Goal: Transaction & Acquisition: Purchase product/service

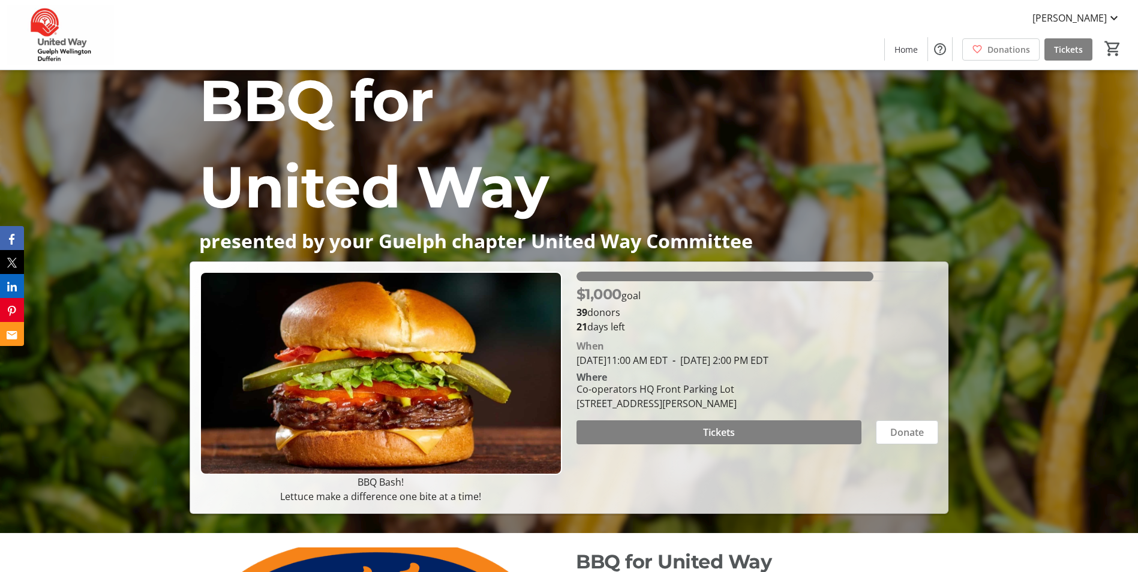
scroll to position [60, 0]
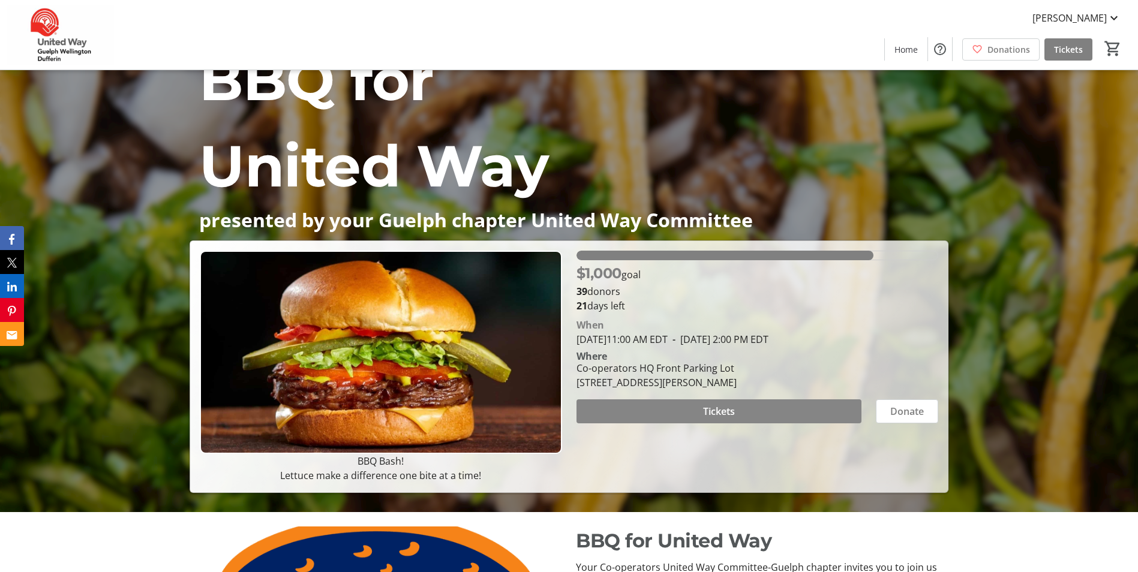
click at [785, 414] on span at bounding box center [718, 411] width 285 height 29
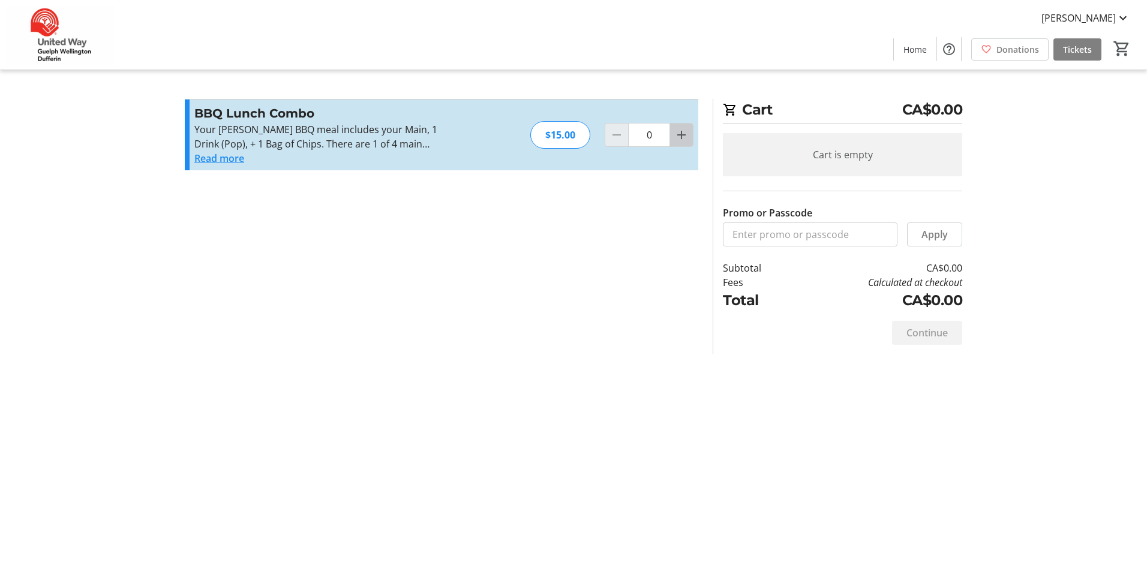
click at [675, 136] on mat-icon "Increment by one" at bounding box center [681, 135] width 14 height 14
type input "1"
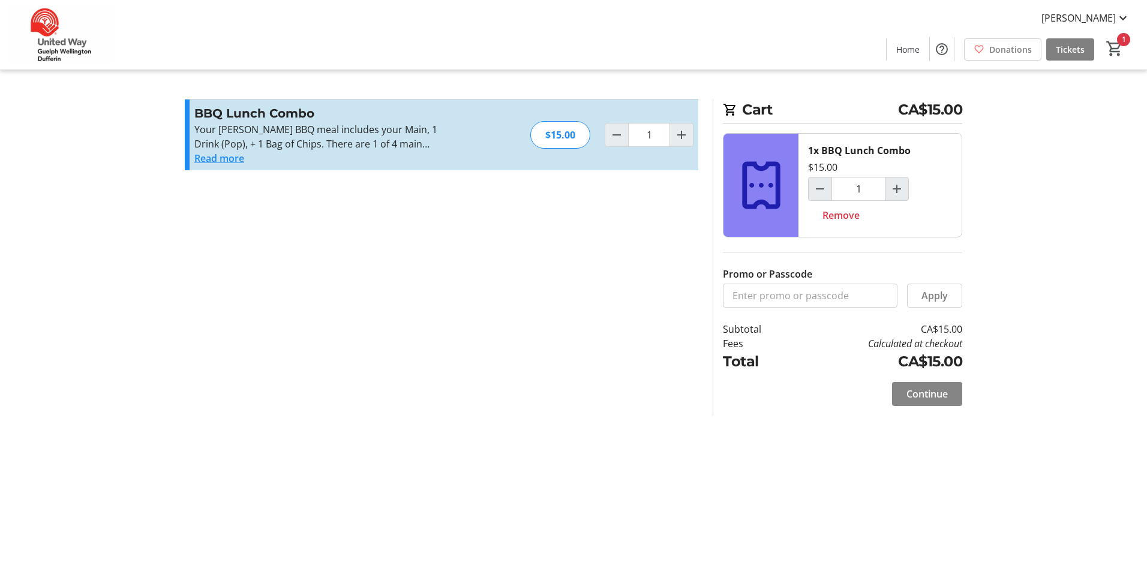
click at [935, 395] on span "Continue" at bounding box center [926, 394] width 41 height 14
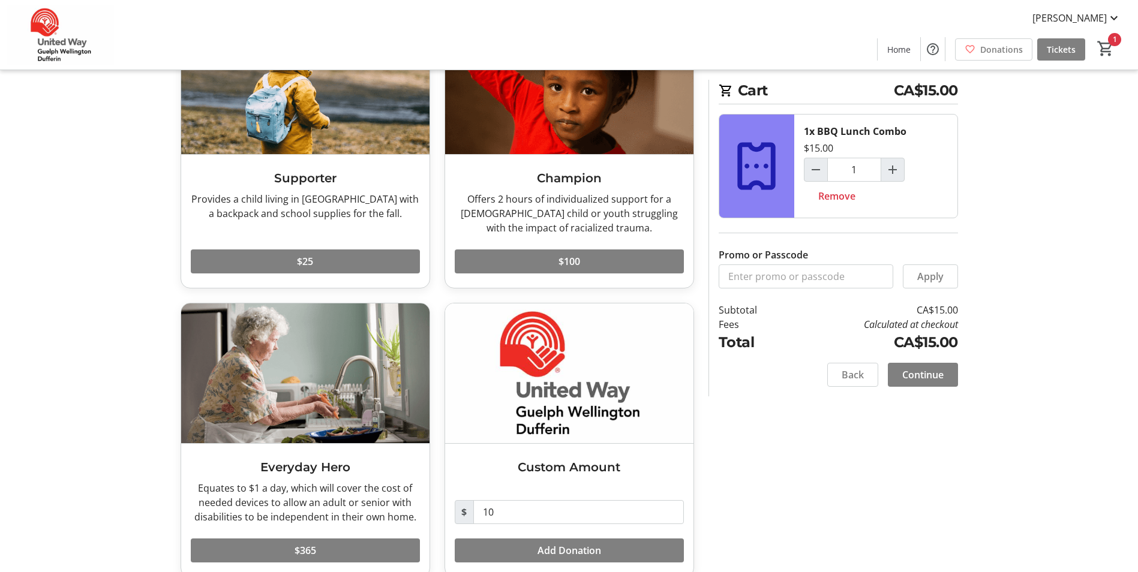
scroll to position [141, 0]
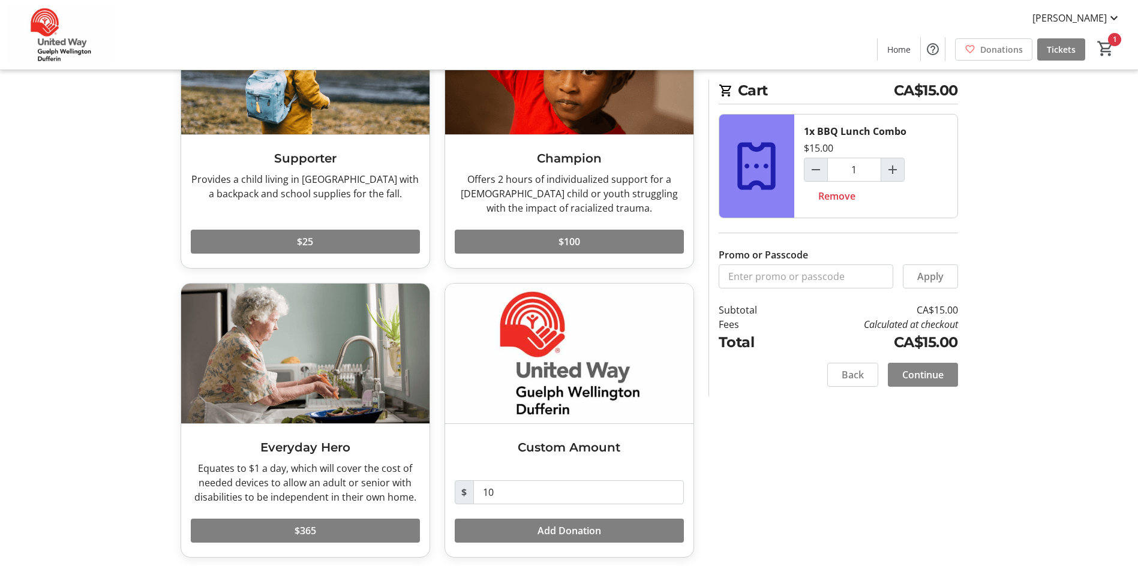
click at [945, 378] on span at bounding box center [923, 374] width 70 height 29
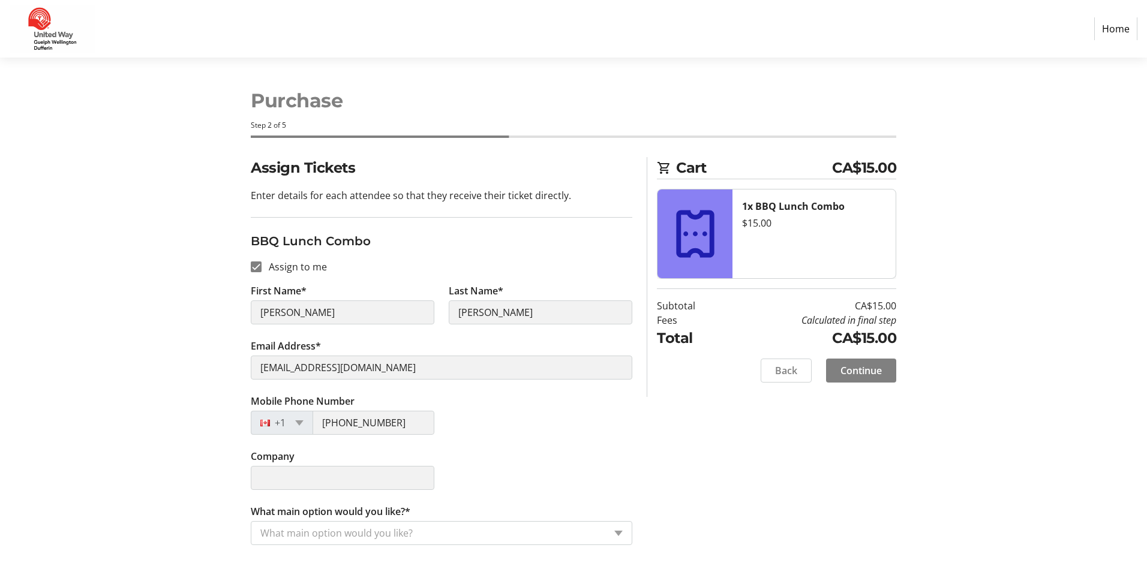
drag, startPoint x: 464, startPoint y: 534, endPoint x: 471, endPoint y: 522, distance: 14.0
click at [464, 535] on input "What main option would you like?*" at bounding box center [432, 533] width 344 height 14
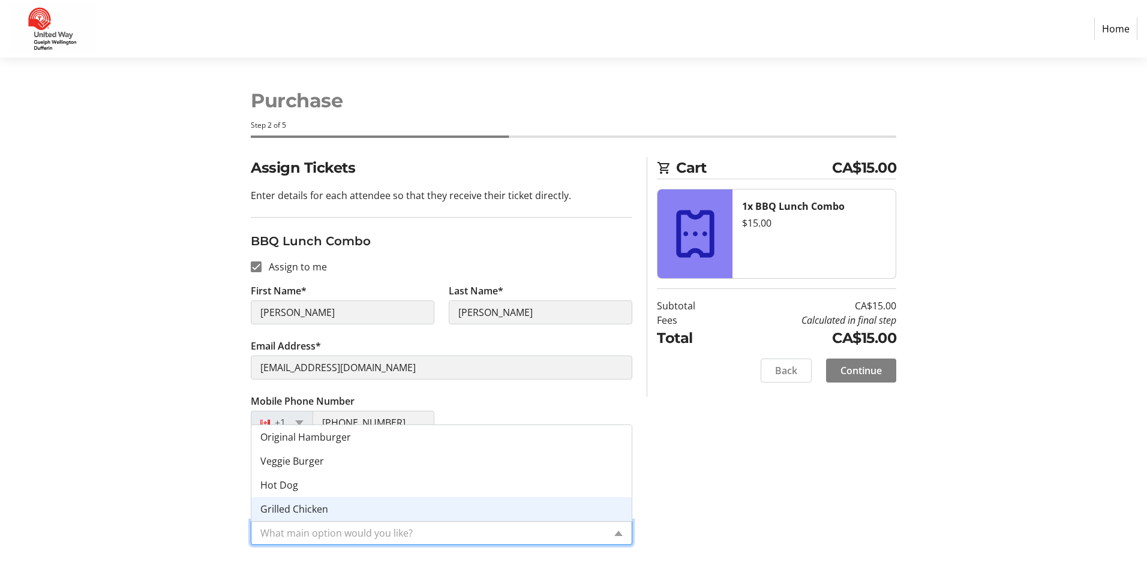
click at [408, 505] on div "Grilled Chicken" at bounding box center [441, 509] width 380 height 24
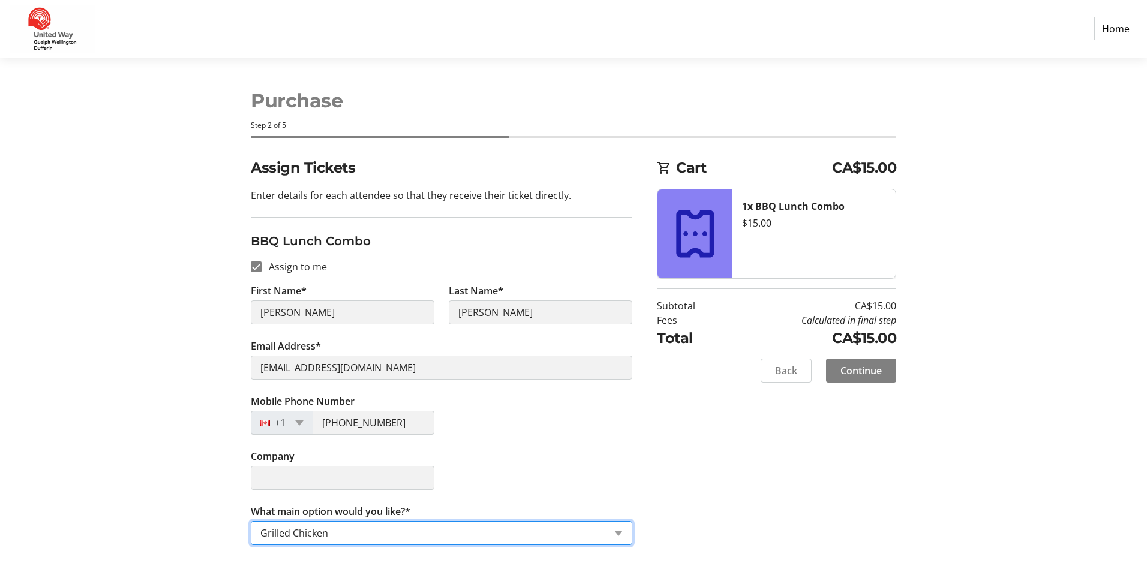
click at [735, 480] on div "Assign Tickets Enter details for each attendee so that they receive their ticke…" at bounding box center [574, 358] width 792 height 402
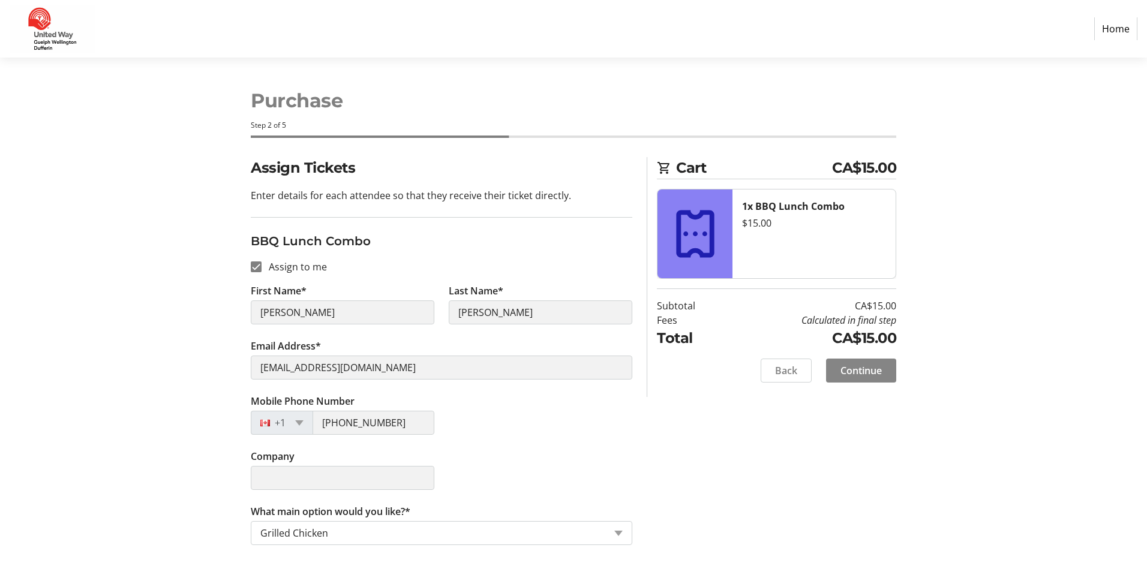
click at [867, 380] on span at bounding box center [861, 370] width 70 height 29
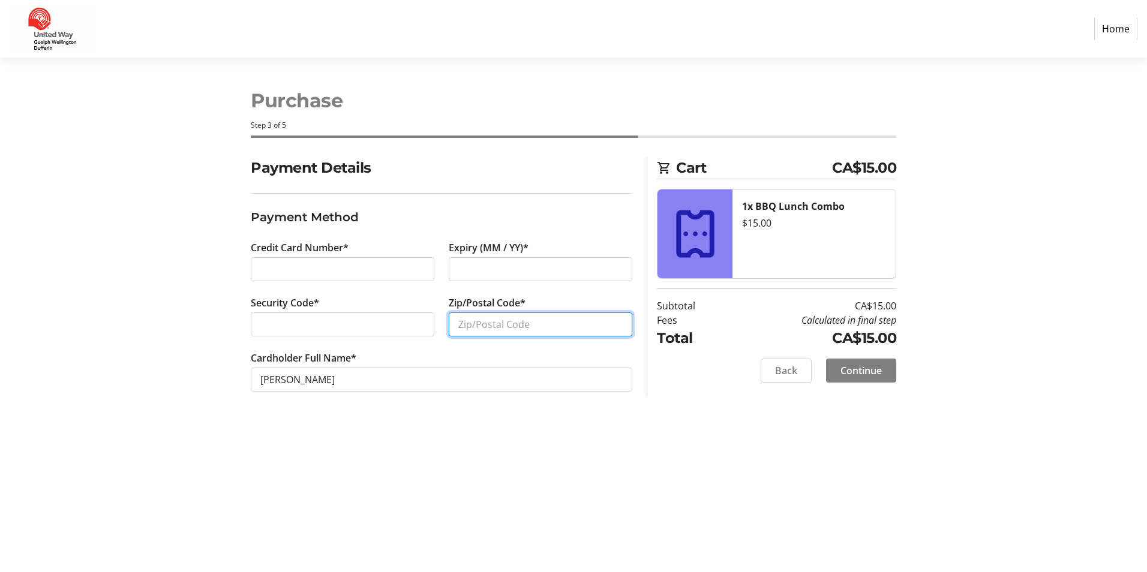
click at [488, 323] on input "Zip/Postal Code*" at bounding box center [541, 325] width 184 height 24
type input "N1E 0B4"
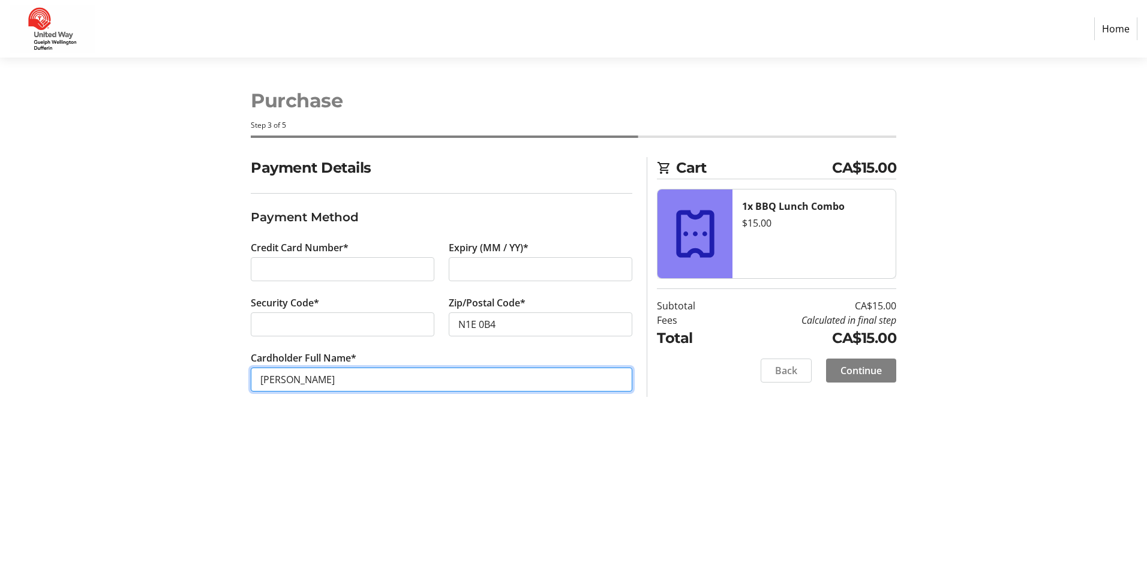
drag, startPoint x: 286, startPoint y: 381, endPoint x: 366, endPoint y: 343, distance: 89.4
click at [286, 381] on input "[PERSON_NAME]" at bounding box center [441, 380] width 381 height 24
type input "[PERSON_NAME]"
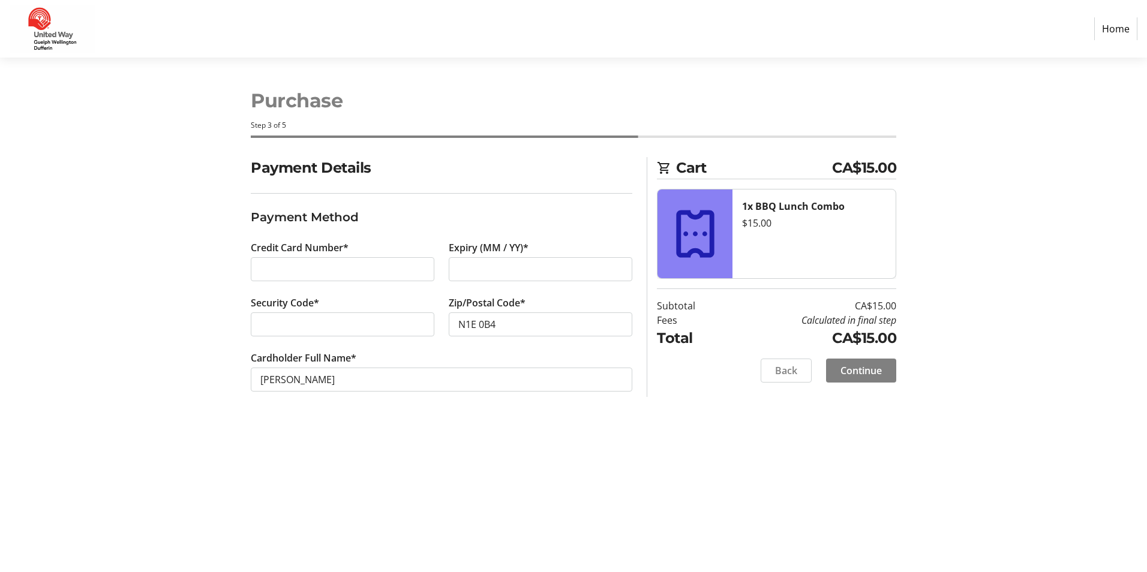
drag, startPoint x: 875, startPoint y: 373, endPoint x: 886, endPoint y: 377, distance: 11.6
click at [875, 372] on span "Continue" at bounding box center [860, 370] width 41 height 14
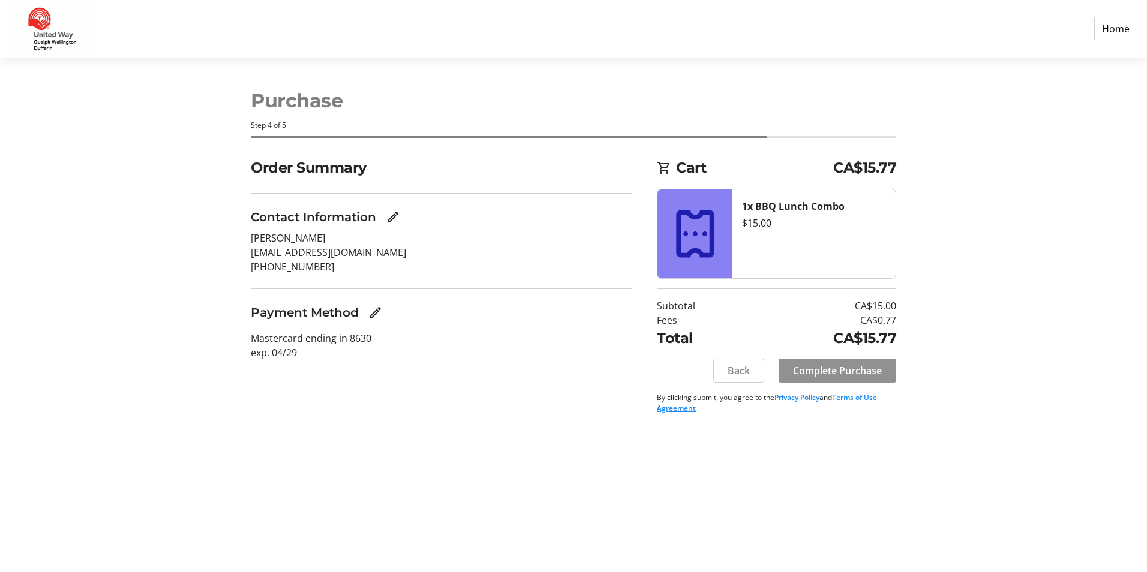
click at [867, 368] on span "Complete Purchase" at bounding box center [837, 370] width 89 height 14
